Goal: Task Accomplishment & Management: Manage account settings

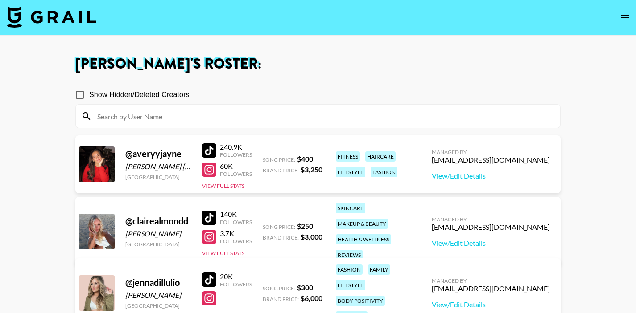
click at [34, 9] on img at bounding box center [51, 16] width 89 height 21
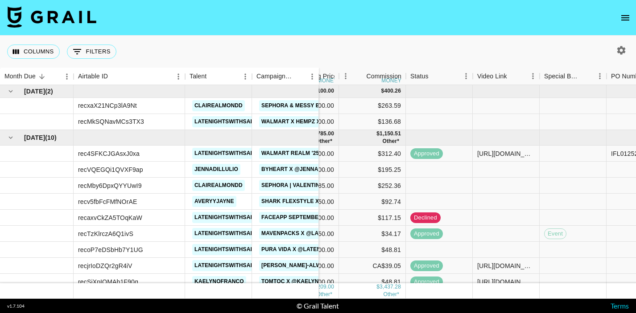
scroll to position [0, 305]
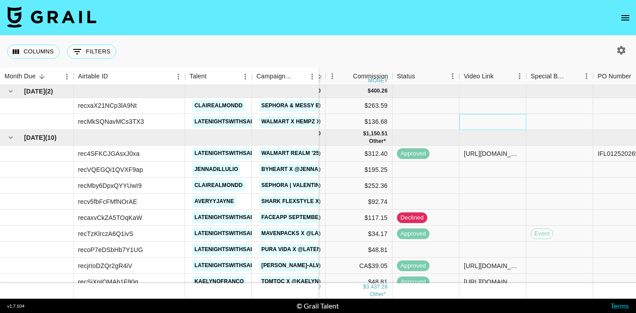
click at [466, 121] on div at bounding box center [492, 122] width 67 height 16
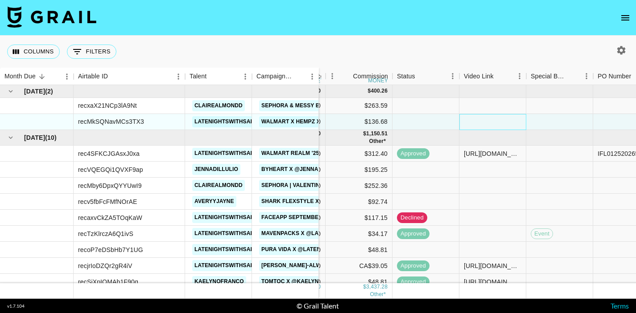
click at [466, 121] on div at bounding box center [492, 122] width 67 height 16
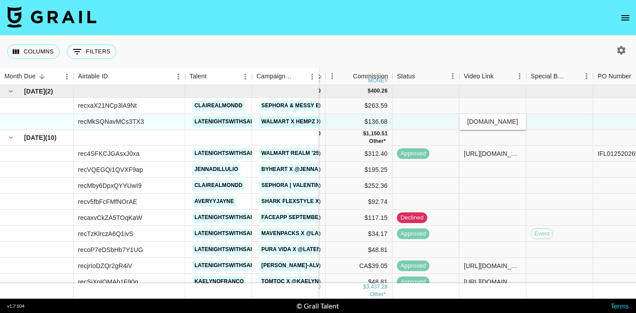
type input "[URL][DOMAIN_NAME]"
click at [554, 132] on div at bounding box center [559, 138] width 67 height 16
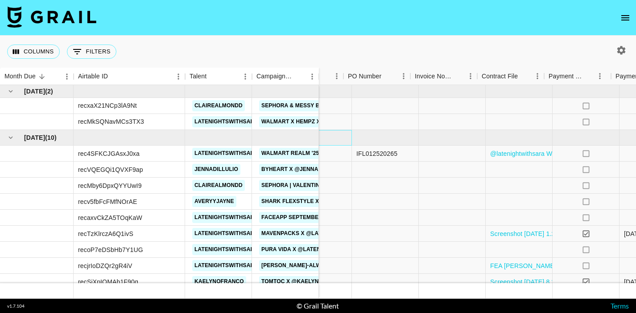
scroll to position [0, 567]
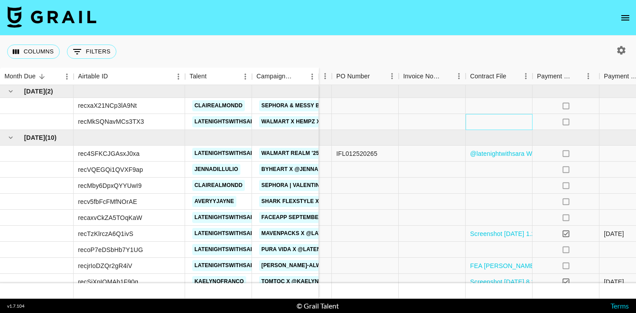
click at [503, 120] on div at bounding box center [498, 122] width 67 height 16
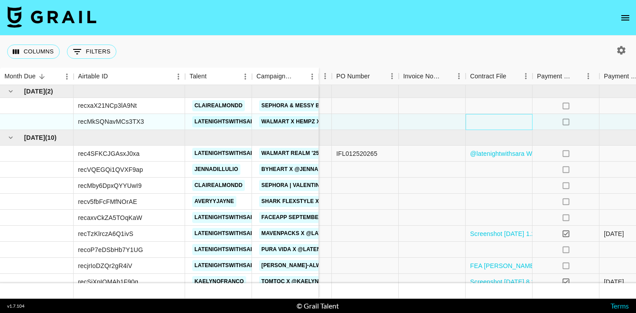
click at [503, 120] on div at bounding box center [498, 122] width 67 height 16
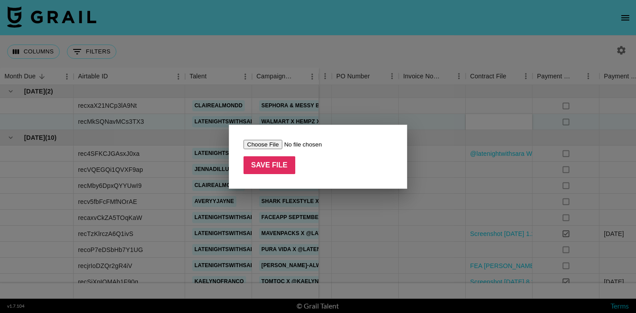
click at [263, 140] on input "file" at bounding box center [299, 144] width 113 height 9
type input "C:\fakepath\Hempz x [PERSON_NAME] [DATE] Agreement (1).pdf"
click at [282, 169] on input "Save File" at bounding box center [269, 165] width 52 height 18
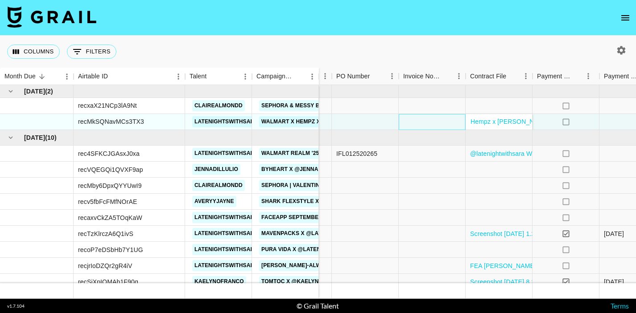
click at [440, 124] on div at bounding box center [432, 122] width 67 height 16
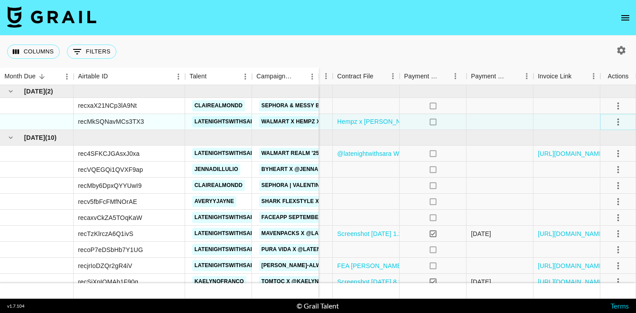
click at [615, 122] on icon "select merge strategy" at bounding box center [618, 122] width 11 height 11
click at [607, 202] on div "Approve" at bounding box center [598, 205] width 27 height 11
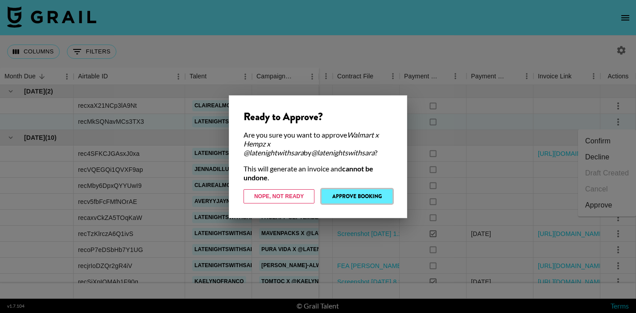
click at [369, 197] on button "Approve Booking" at bounding box center [356, 196] width 71 height 14
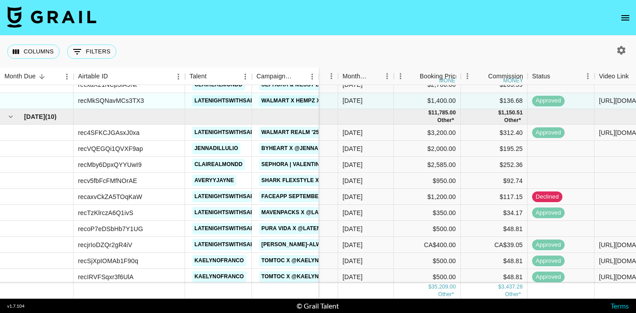
scroll to position [30, 170]
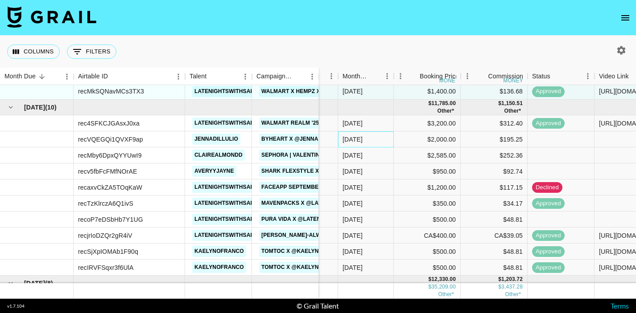
click at [355, 143] on div "[DATE]" at bounding box center [352, 139] width 20 height 9
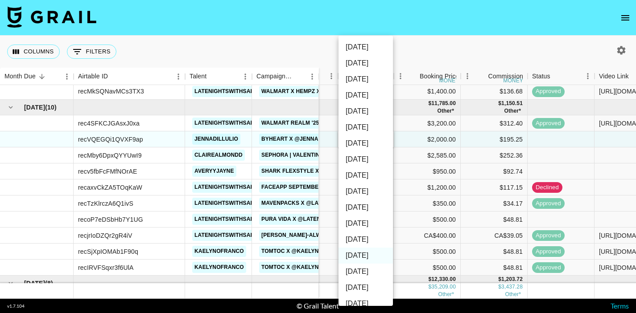
click at [362, 239] on li "[DATE]" at bounding box center [365, 240] width 54 height 16
type input "[DATE]"
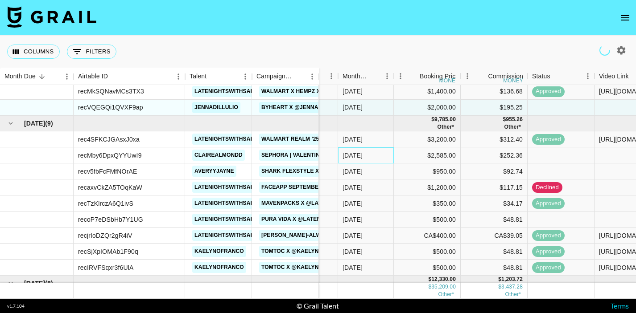
click at [360, 156] on div "[DATE]" at bounding box center [352, 155] width 20 height 9
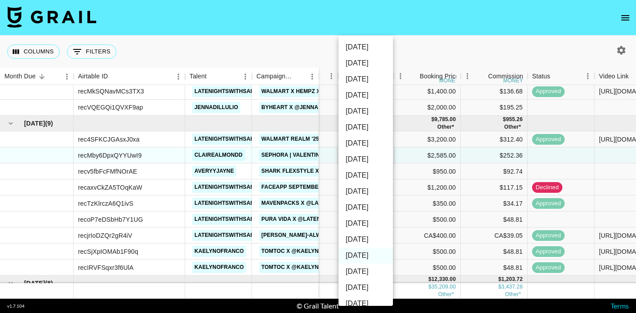
click at [358, 236] on li "[DATE]" at bounding box center [365, 240] width 54 height 16
type input "[DATE]"
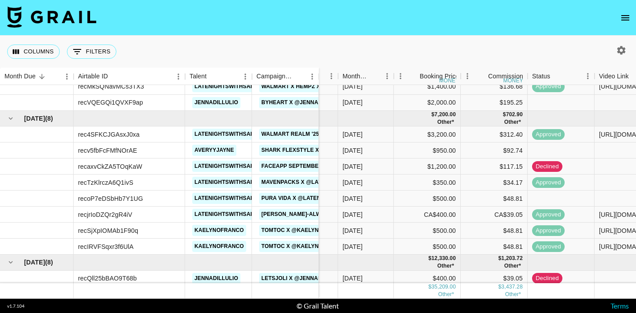
scroll to position [54, 170]
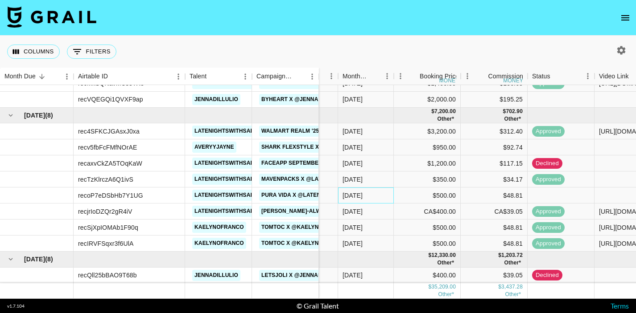
click at [362, 196] on div "[DATE]" at bounding box center [352, 195] width 20 height 9
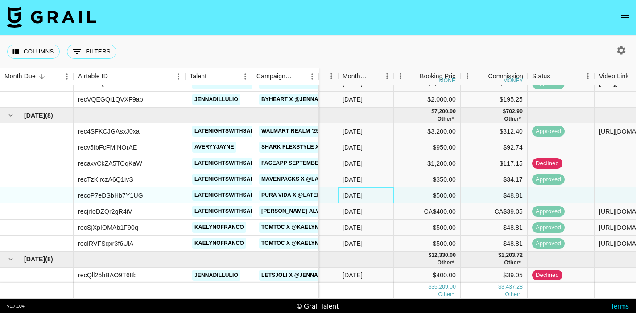
click at [362, 196] on div "[DATE]" at bounding box center [352, 195] width 20 height 9
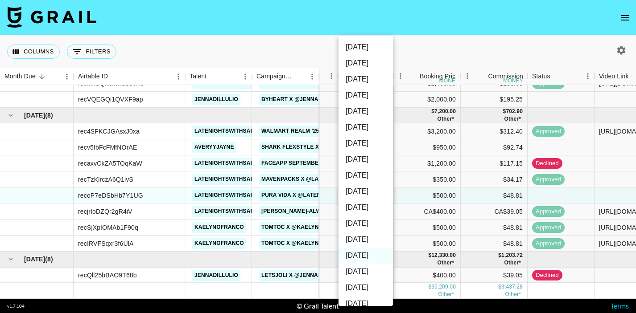
click at [357, 239] on li "[DATE]" at bounding box center [365, 240] width 54 height 16
type input "[DATE]"
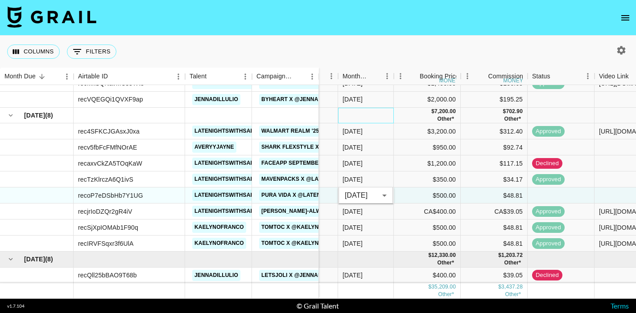
click at [381, 114] on div at bounding box center [366, 116] width 56 height 16
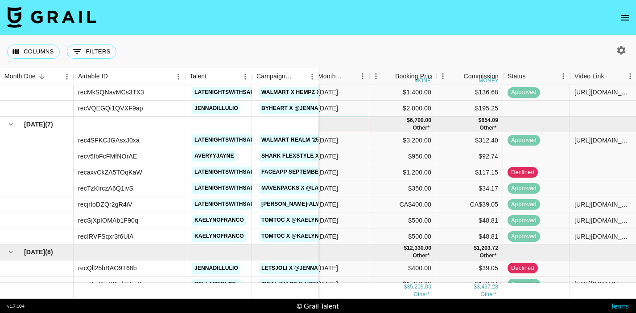
scroll to position [69, 195]
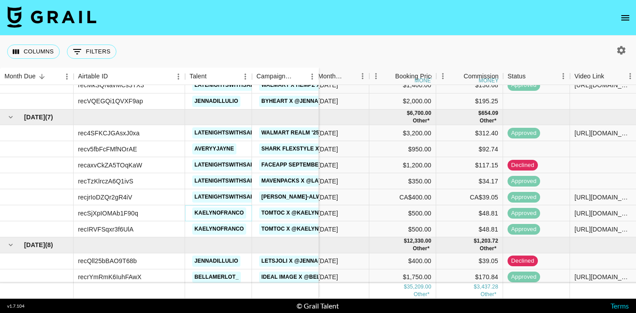
click at [223, 214] on link "kaelynofranco" at bounding box center [219, 213] width 54 height 11
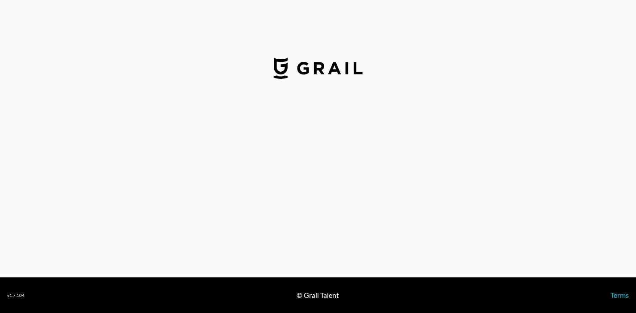
select select "USD"
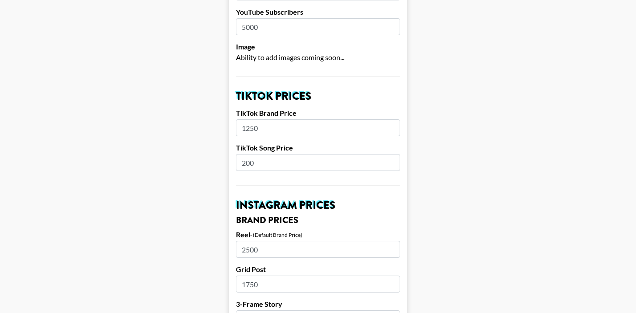
scroll to position [304, 0]
